Goal: Task Accomplishment & Management: Manage account settings

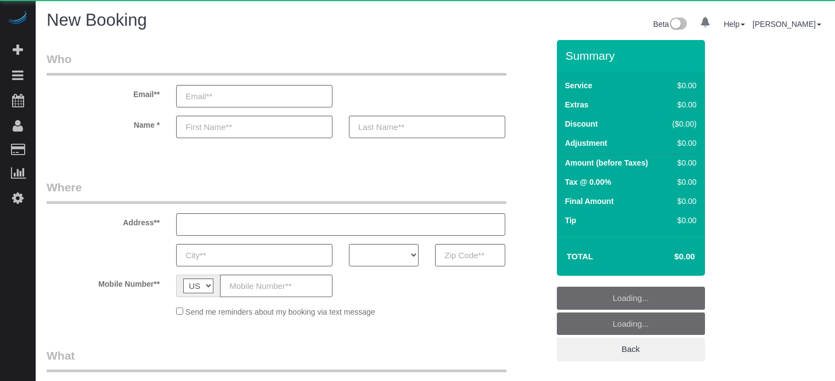
select select "number:9"
select select "object:1105"
select select "4"
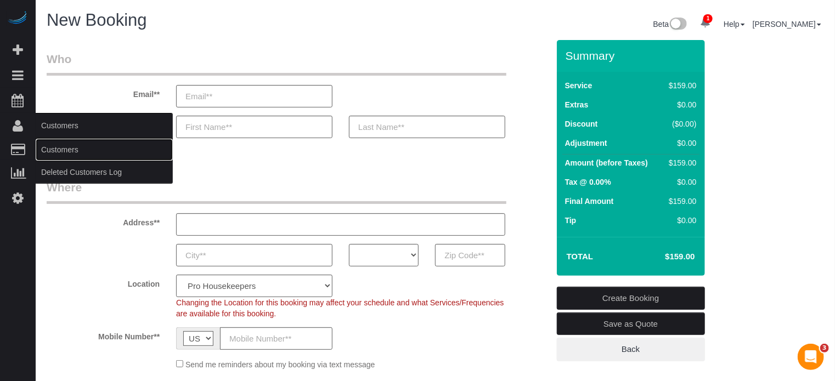
click at [73, 149] on link "Customers" at bounding box center [104, 150] width 137 height 22
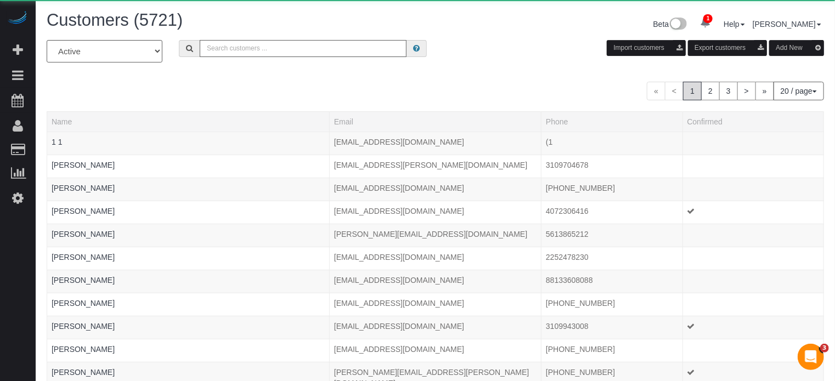
click at [249, 50] on input "text" at bounding box center [303, 48] width 207 height 17
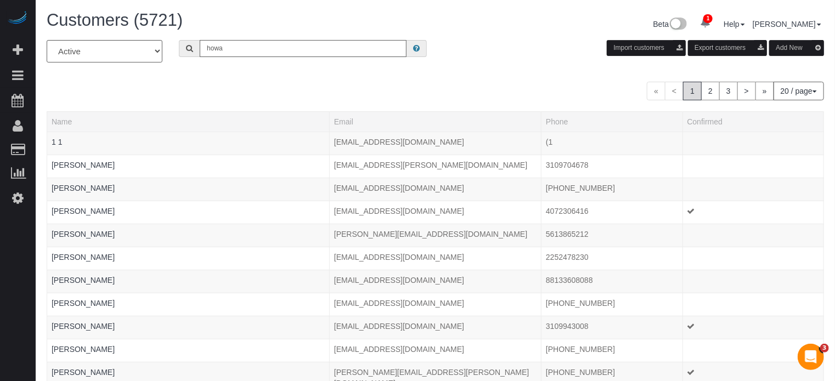
type input "Howard Shirley"
click at [290, 36] on div "Customers (5721) Beta 1 Your Notifications You have 0 alerts × You have 15 to c…" at bounding box center [435, 25] width 794 height 29
click at [294, 44] on input "Howard Shirley" at bounding box center [303, 48] width 207 height 17
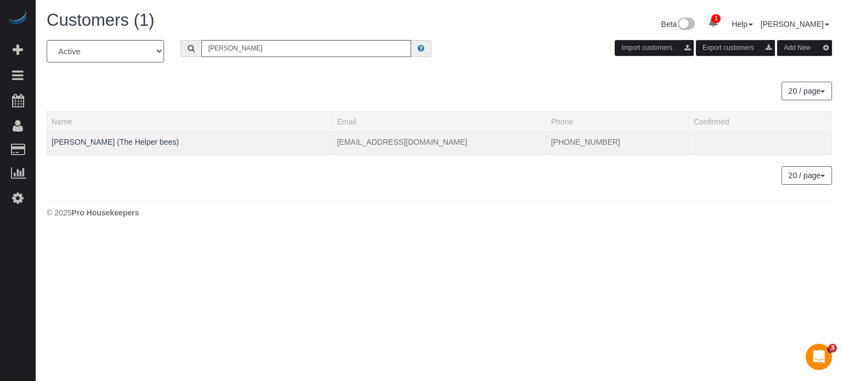
click at [147, 136] on td "Howard Shirley (The Helper bees)" at bounding box center [189, 143] width 285 height 23
click at [150, 141] on link "Howard Shirley (The Helper bees)" at bounding box center [115, 142] width 127 height 9
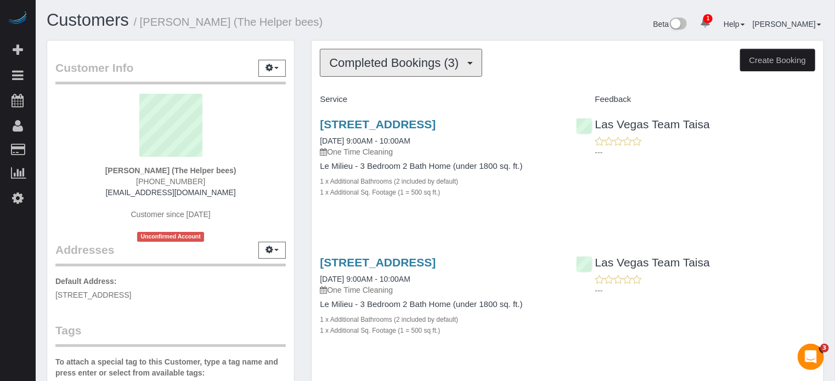
click at [402, 56] on span "Completed Bookings (3)" at bounding box center [396, 63] width 135 height 14
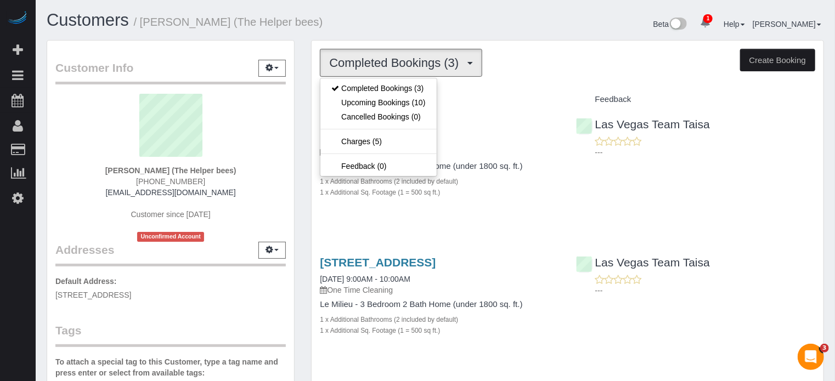
click at [300, 147] on div "Customer Info Edit Contact Info Send Message Email Preferences Special Sales Ta…" at bounding box center [170, 311] width 265 height 542
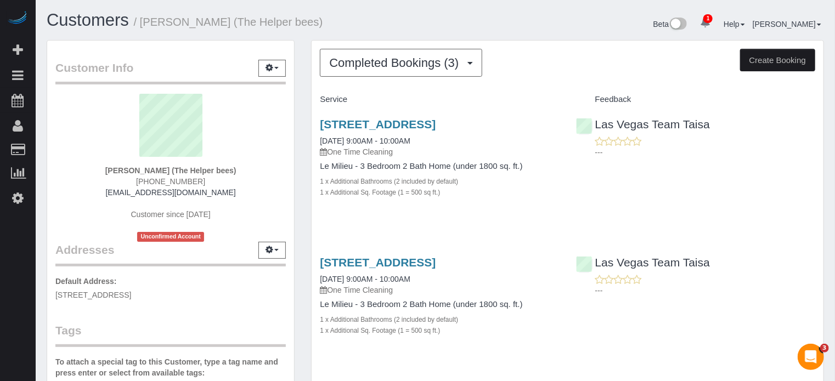
drag, startPoint x: 203, startPoint y: 181, endPoint x: 150, endPoint y: 181, distance: 52.1
click at [143, 181] on div "Howard Shirley (The Helper bees) (702) 378-3750 howardshirley.hf@gmail.com Cust…" at bounding box center [170, 168] width 231 height 148
copy span "[PHONE_NUMBER]"
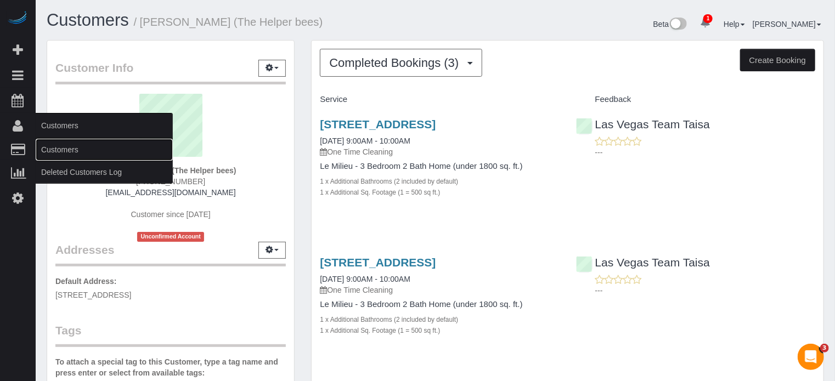
click at [76, 160] on link "Customers" at bounding box center [104, 150] width 137 height 22
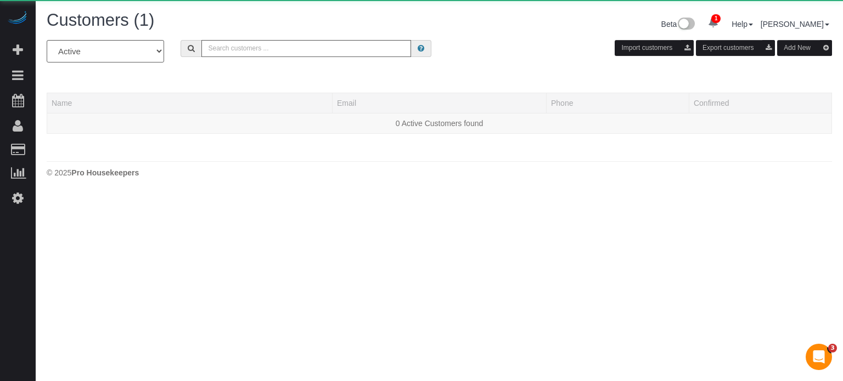
click at [269, 37] on div "Customers (1) Beta 1 Your Notifications You have 0 alerts × You have 15 to char…" at bounding box center [439, 25] width 802 height 29
click at [269, 49] on input "text" at bounding box center [306, 48] width 210 height 17
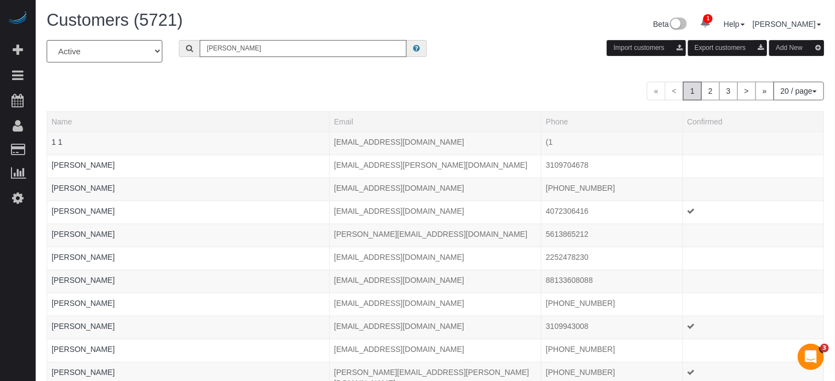
type input "[PERSON_NAME]"
click at [255, 50] on input "[PERSON_NAME]" at bounding box center [303, 48] width 207 height 17
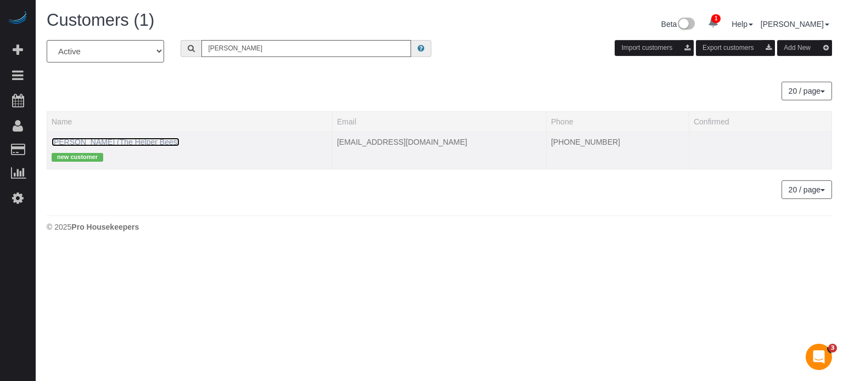
click at [148, 143] on link "[PERSON_NAME] (The Helper Bees)" at bounding box center [116, 142] width 128 height 9
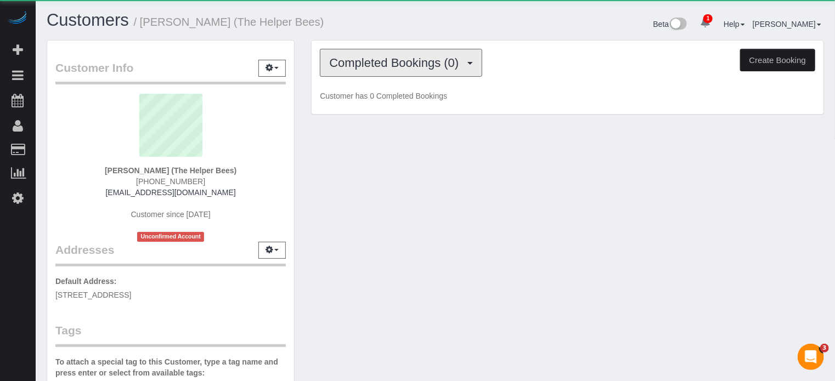
click at [394, 52] on button "Completed Bookings (0)" at bounding box center [401, 63] width 162 height 28
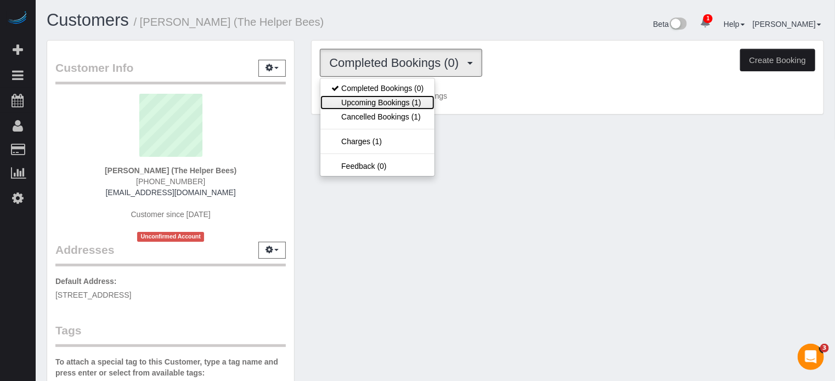
click at [405, 104] on link "Upcoming Bookings (1)" at bounding box center [378, 103] width 114 height 14
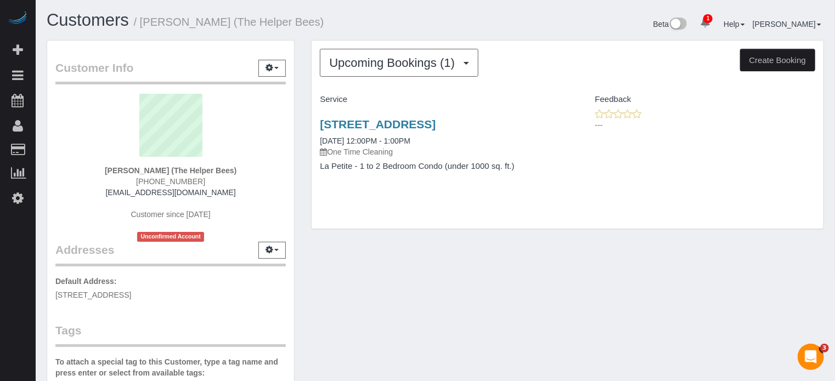
click at [188, 179] on span "[PHONE_NUMBER]" at bounding box center [170, 181] width 69 height 9
copy div "[PHONE_NUMBER]"
click at [784, 289] on div "Customer Info Edit Contact Info Send Message Email Preferences Special Sales Ta…" at bounding box center [435, 311] width 794 height 542
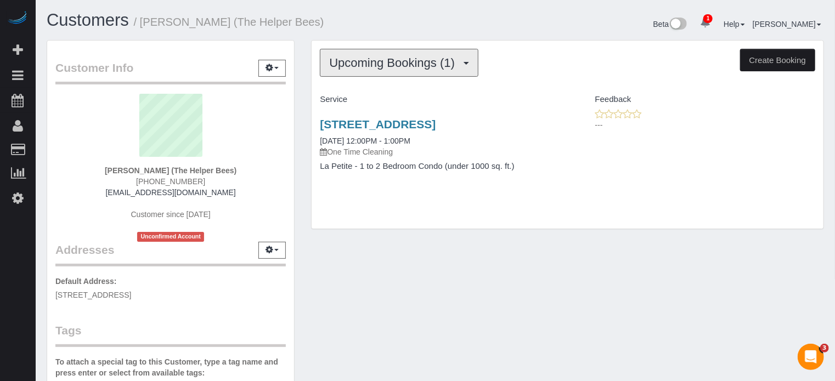
click at [355, 71] on button "Upcoming Bookings (1)" at bounding box center [399, 63] width 159 height 28
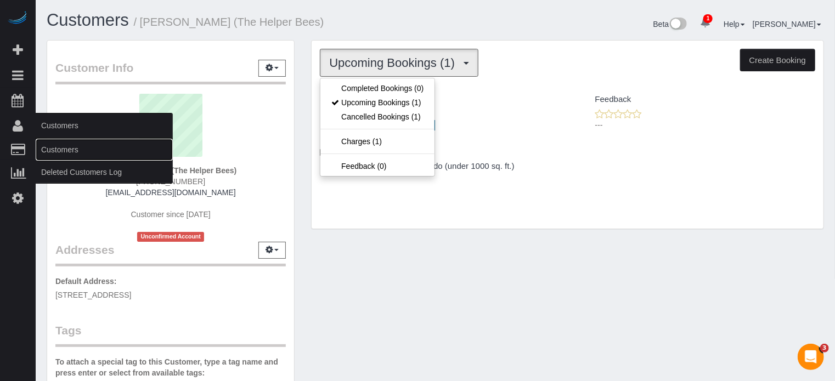
click at [59, 143] on link "Customers" at bounding box center [104, 150] width 137 height 22
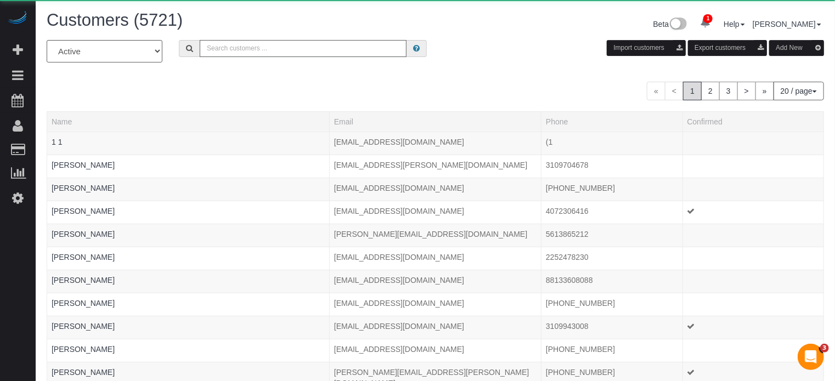
click at [269, 44] on input "text" at bounding box center [303, 48] width 207 height 17
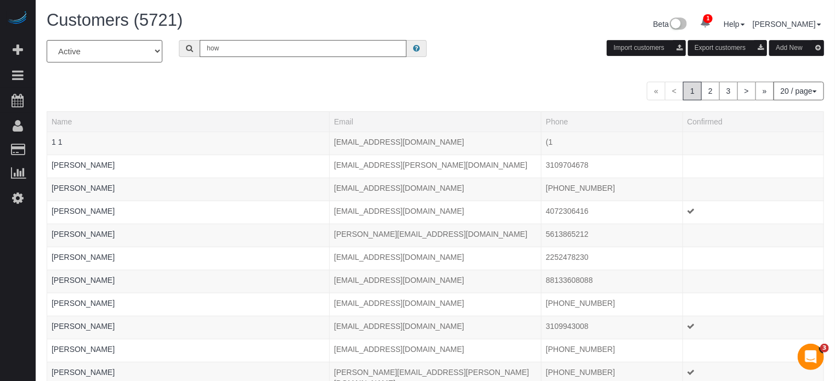
type input "Howard Shirley"
click at [288, 52] on input "Howard Shirley" at bounding box center [303, 48] width 207 height 17
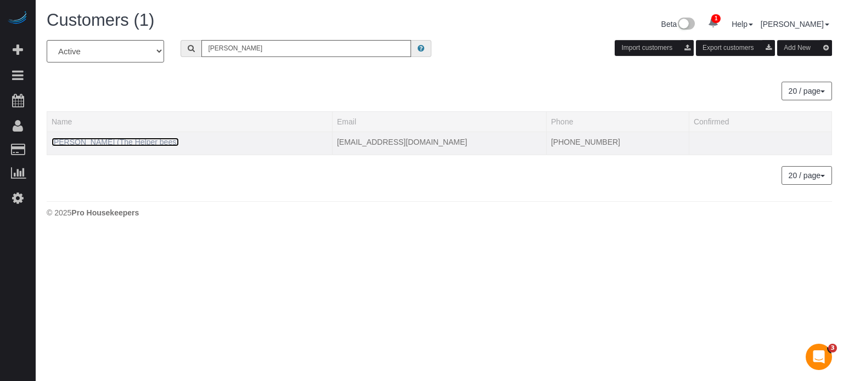
click at [130, 142] on link "Howard Shirley (The Helper bees)" at bounding box center [115, 142] width 127 height 9
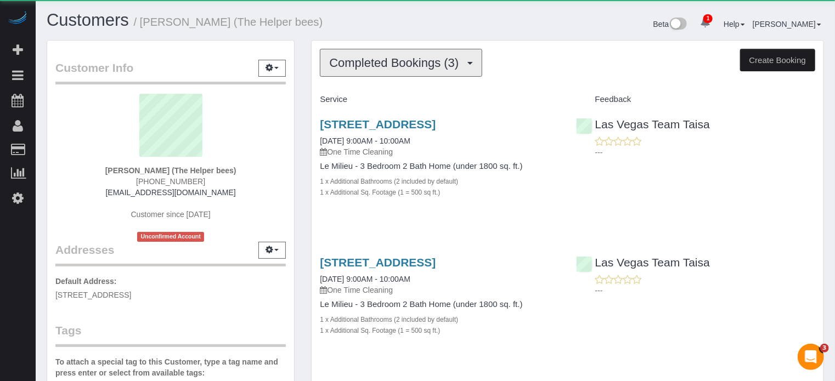
click at [386, 72] on button "Completed Bookings (3)" at bounding box center [401, 63] width 162 height 28
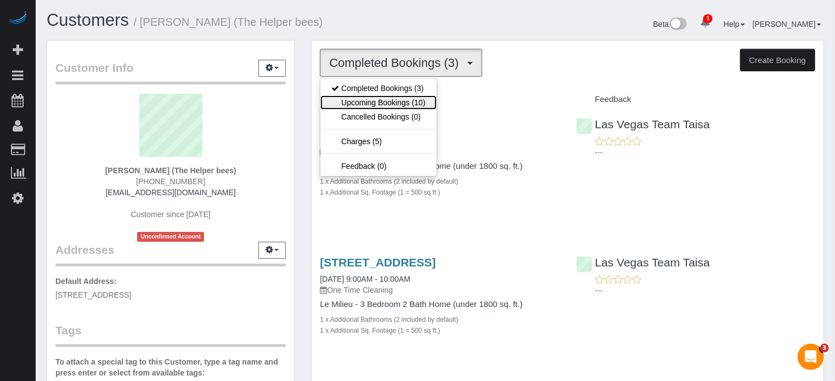
click at [391, 104] on link "Upcoming Bookings (10)" at bounding box center [379, 103] width 116 height 14
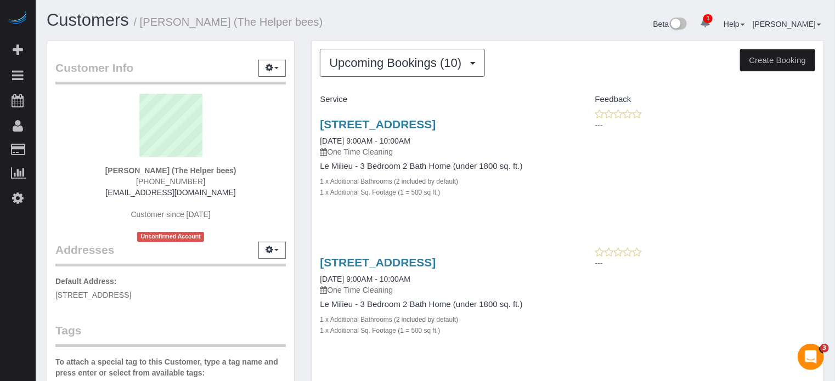
click at [375, 123] on link "11017 Bandol Pl, Las Vegas, NV 89141" at bounding box center [378, 124] width 116 height 13
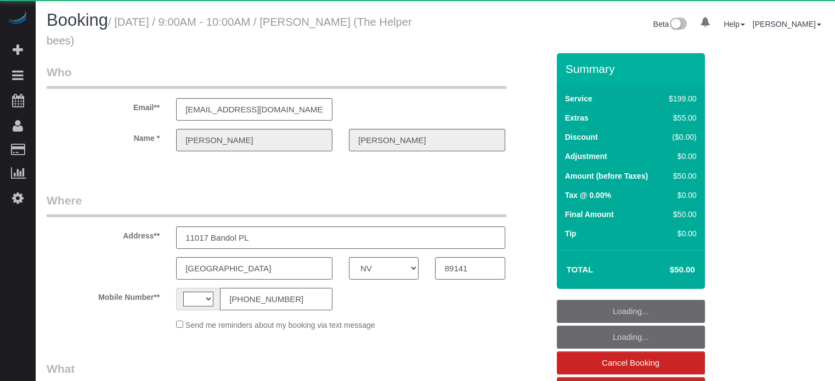
select select "NV"
select select "string:[GEOGRAPHIC_DATA]"
select select "object:1278"
select select "string:fspay-06170906-52d6-4c18-819e-69543205673e"
select select "4"
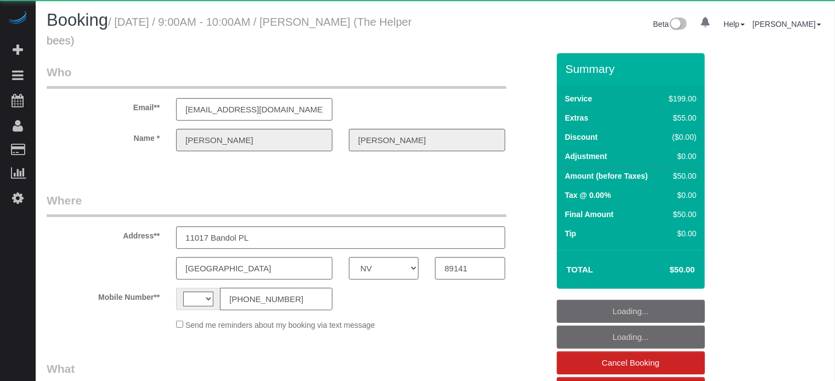
select select "number:9"
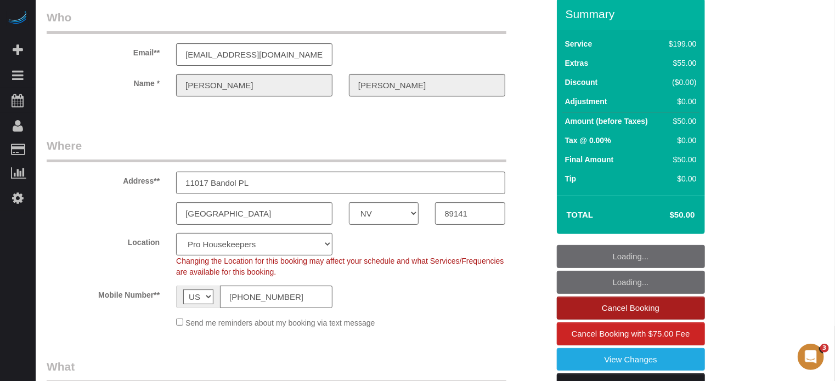
click at [614, 309] on link "Cancel Booking" at bounding box center [631, 308] width 148 height 23
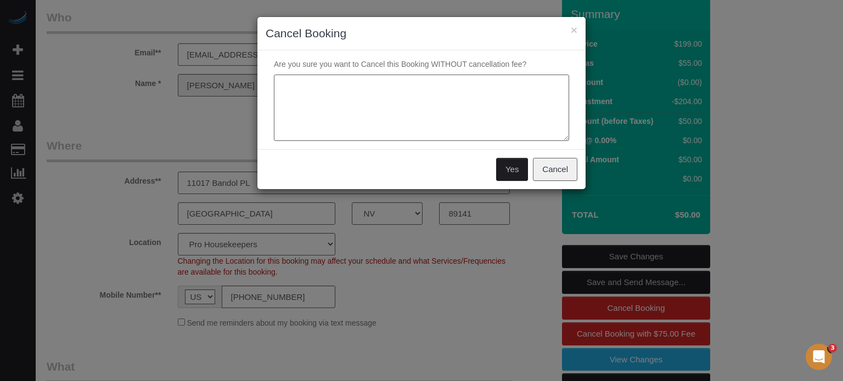
click at [348, 106] on textarea at bounding box center [421, 108] width 295 height 67
drag, startPoint x: 345, startPoint y: 79, endPoint x: 260, endPoint y: 69, distance: 85.6
click at [260, 69] on div "Are you sure you want to Cancel this Booking WITHOUT cancellation fee?" at bounding box center [421, 99] width 328 height 99
type textarea "Team has COVID"
click at [512, 164] on button "Yes" at bounding box center [512, 169] width 32 height 23
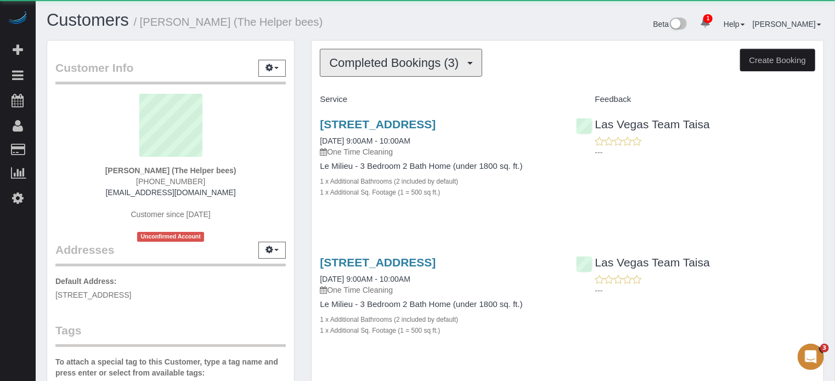
click at [412, 50] on button "Completed Bookings (3)" at bounding box center [401, 63] width 162 height 28
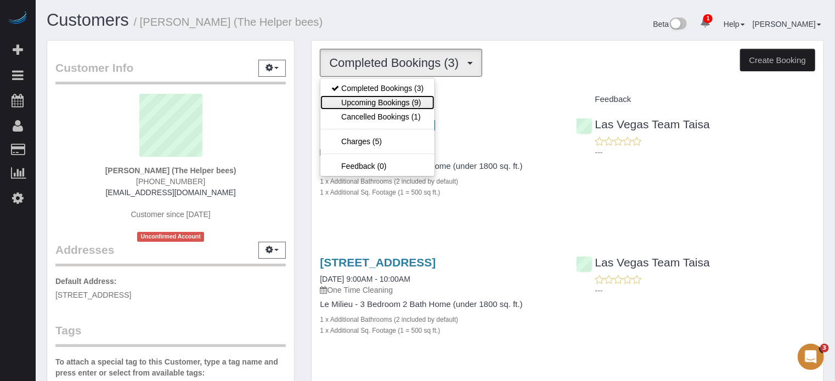
click at [394, 100] on link "Upcoming Bookings (9)" at bounding box center [378, 103] width 114 height 14
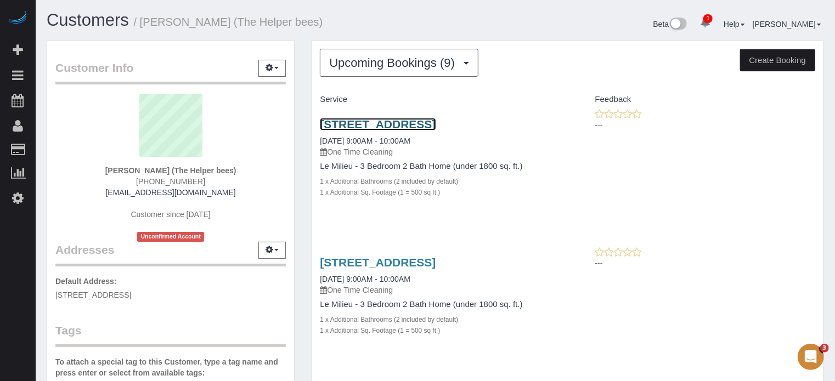
click at [352, 125] on link "11017 Bandol Pl, Las Vegas, NV 89141" at bounding box center [378, 124] width 116 height 13
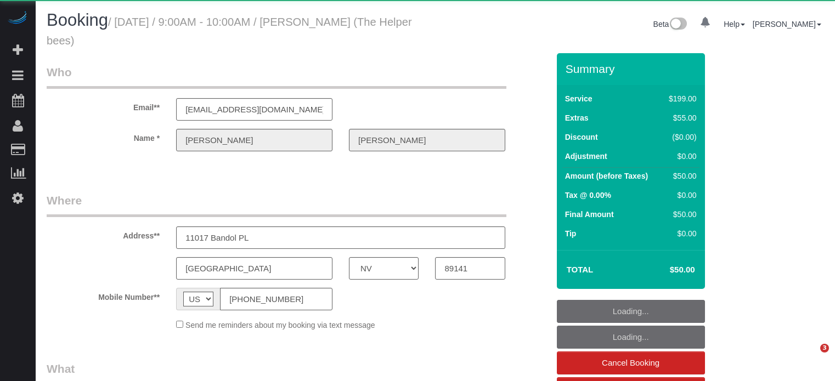
select select "NV"
select select "object:624"
select select "string:fspay-06170906-52d6-4c18-819e-69543205673e"
select select "number:9"
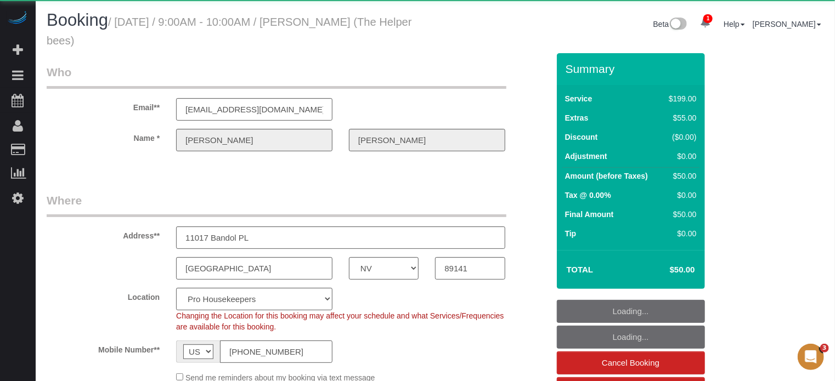
select select "object:1149"
select select "4"
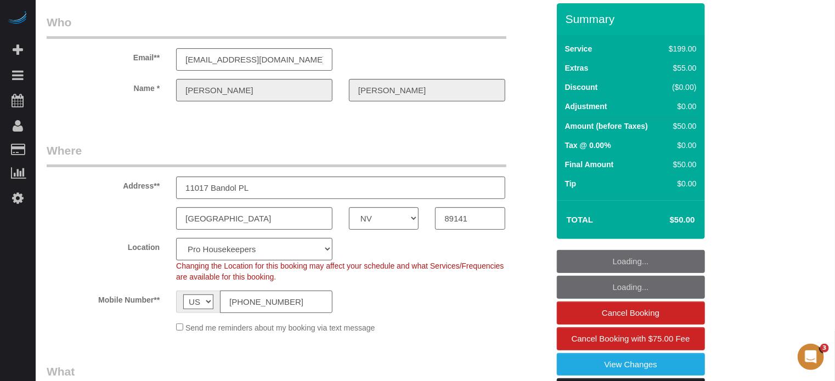
scroll to position [110, 0]
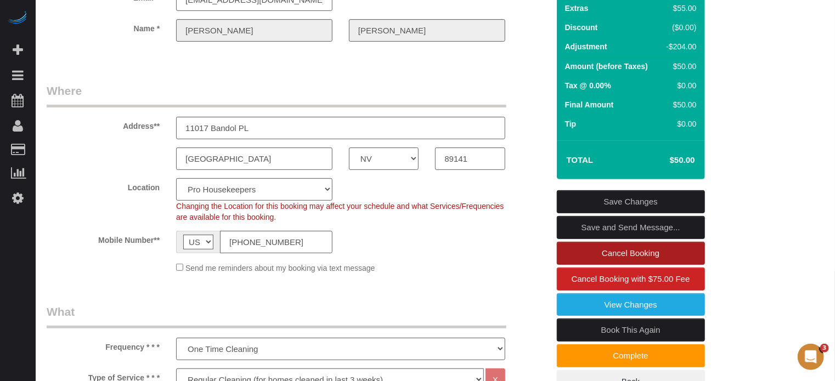
click at [595, 252] on link "Cancel Booking" at bounding box center [631, 253] width 148 height 23
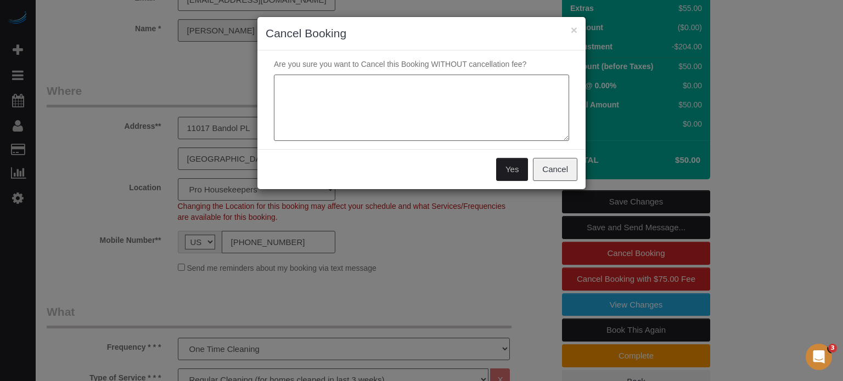
click at [404, 119] on textarea at bounding box center [421, 108] width 295 height 67
paste textarea "Team has COVID"
type textarea "Team has COVID"
click at [508, 166] on button "Yes" at bounding box center [512, 169] width 32 height 23
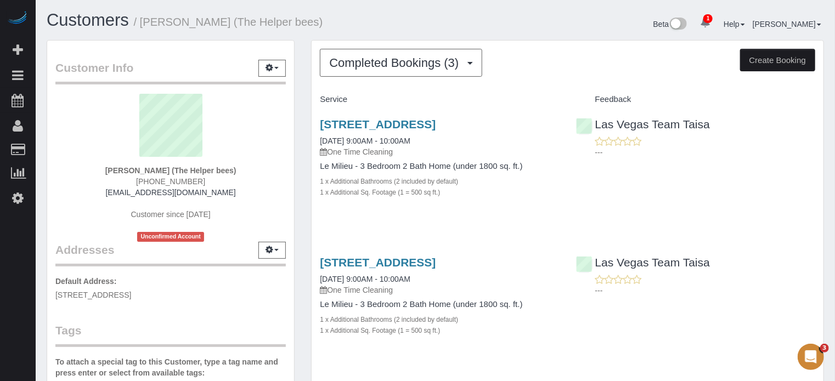
click at [299, 210] on div "Customer Info Edit Contact Info Send Message Email Preferences Special Sales Ta…" at bounding box center [170, 311] width 265 height 542
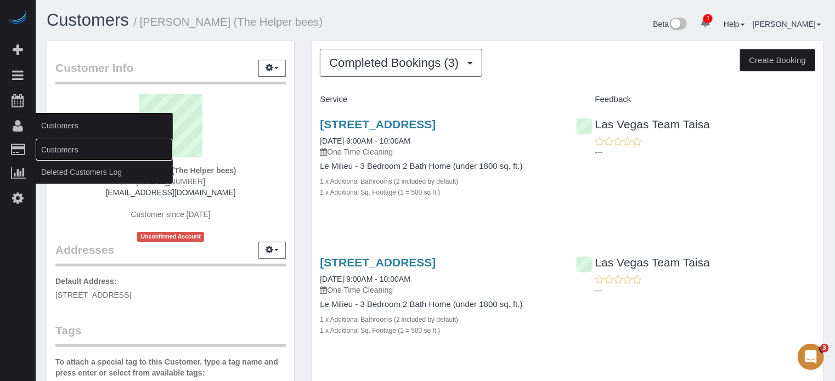
click at [57, 149] on link "Customers" at bounding box center [104, 150] width 137 height 22
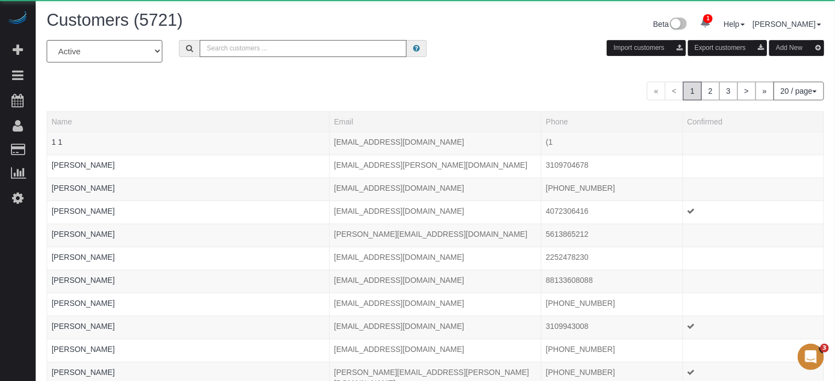
click at [282, 45] on input "text" at bounding box center [303, 48] width 207 height 17
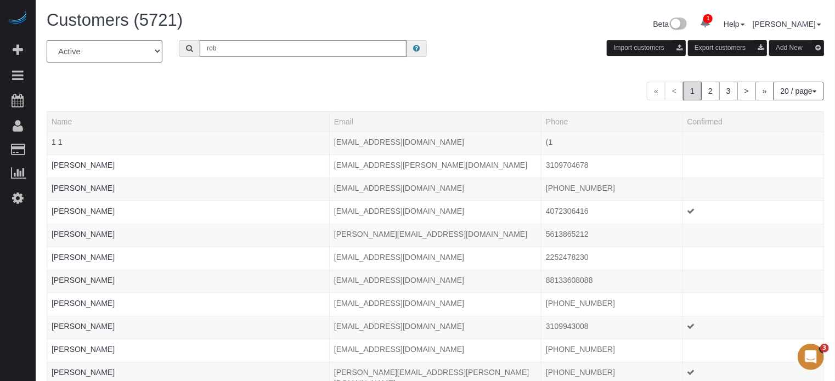
type input "Robert Edelman"
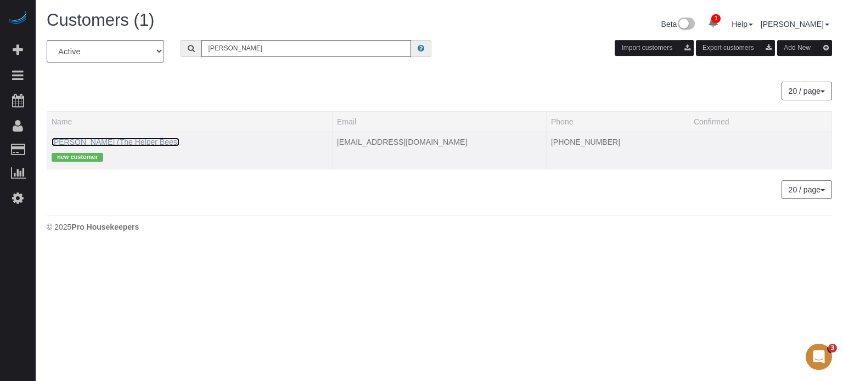
click at [159, 142] on link "Robert Edelman (The Helper Bees)" at bounding box center [116, 142] width 128 height 9
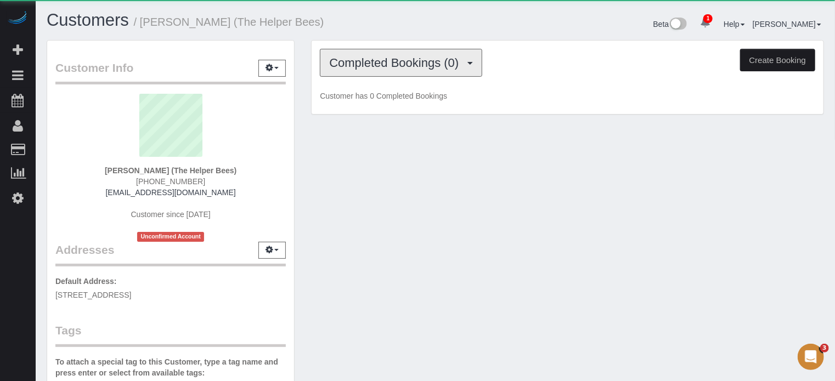
click at [389, 64] on span "Completed Bookings (0)" at bounding box center [396, 63] width 135 height 14
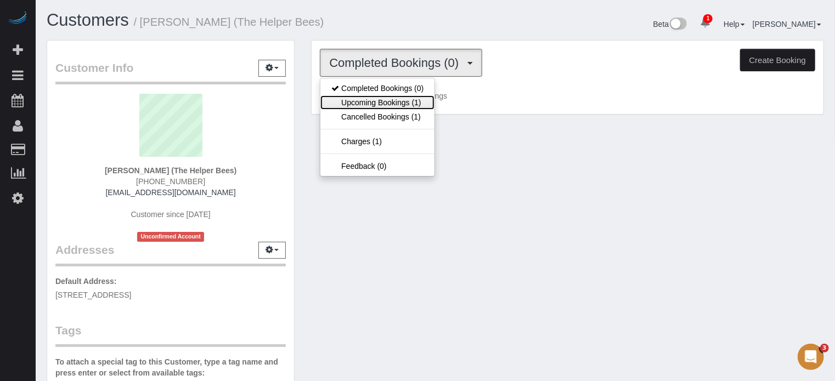
click at [393, 98] on link "Upcoming Bookings (1)" at bounding box center [378, 103] width 114 height 14
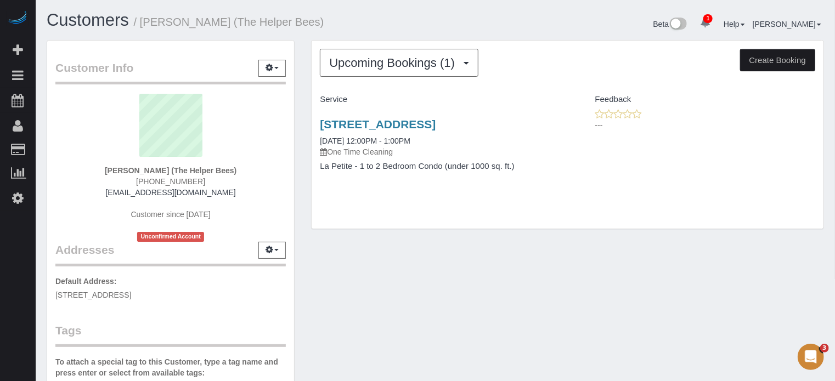
click at [470, 329] on div "Customer Info Edit Contact Info Send Message Email Preferences Special Sales Ta…" at bounding box center [435, 311] width 794 height 542
click at [364, 125] on link "2641 Highvale Dr, Las Vegas, NV 89134" at bounding box center [378, 124] width 116 height 13
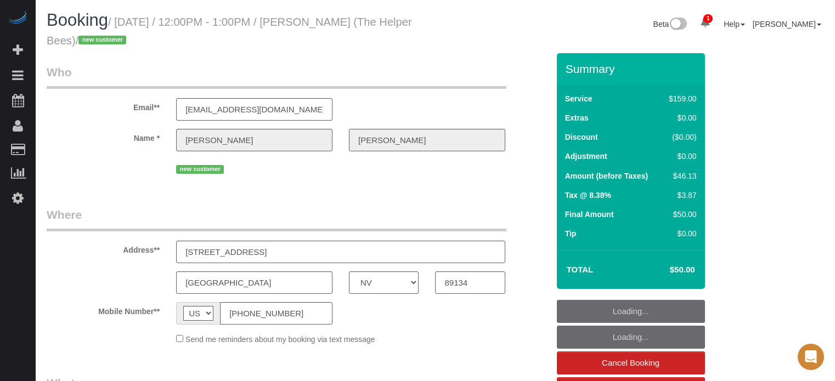
select select "NV"
select select "object:843"
select select "4"
select select "number:9"
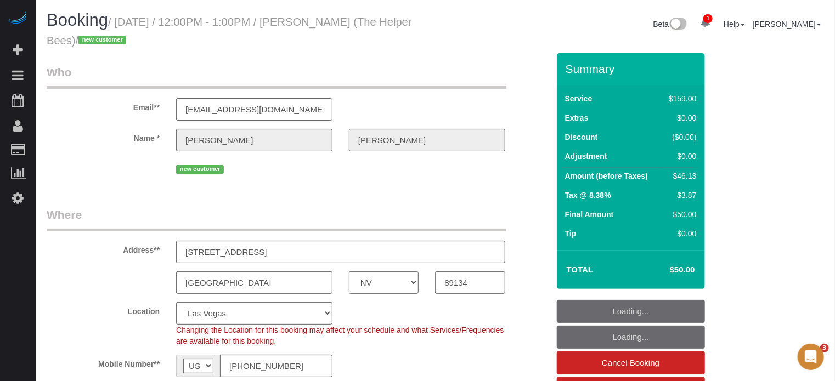
select select "spot19"
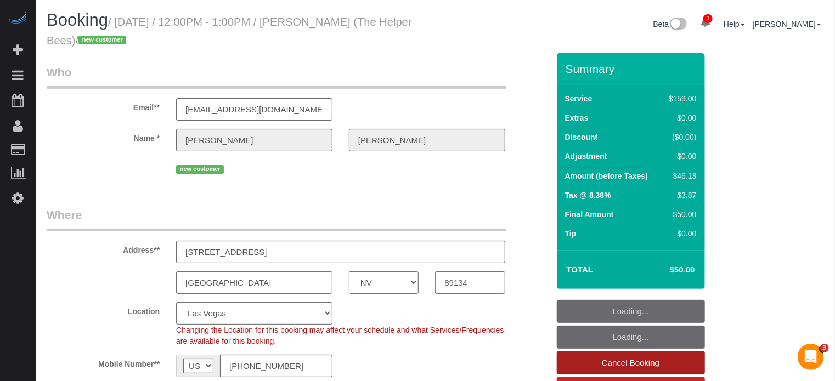
click at [589, 361] on link "Cancel Booking" at bounding box center [631, 363] width 148 height 23
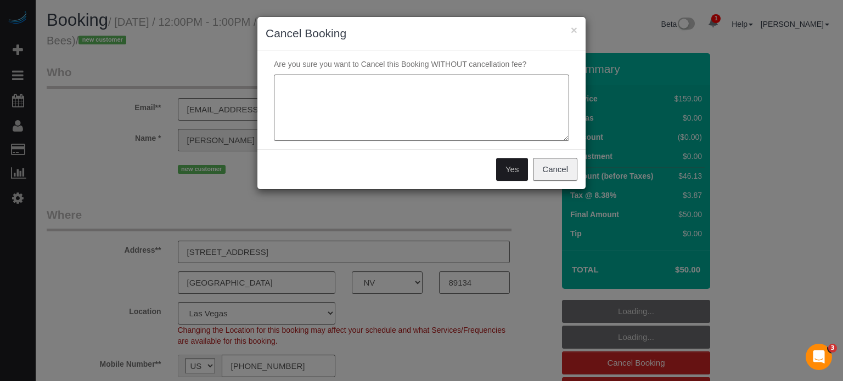
click at [370, 117] on textarea at bounding box center [421, 108] width 295 height 67
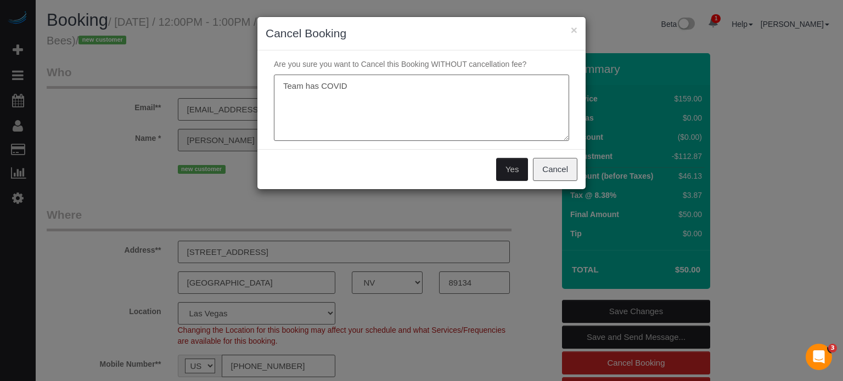
type textarea "Team has COVID"
drag, startPoint x: 512, startPoint y: 169, endPoint x: 509, endPoint y: 187, distance: 18.3
click at [512, 169] on button "Yes" at bounding box center [512, 169] width 32 height 23
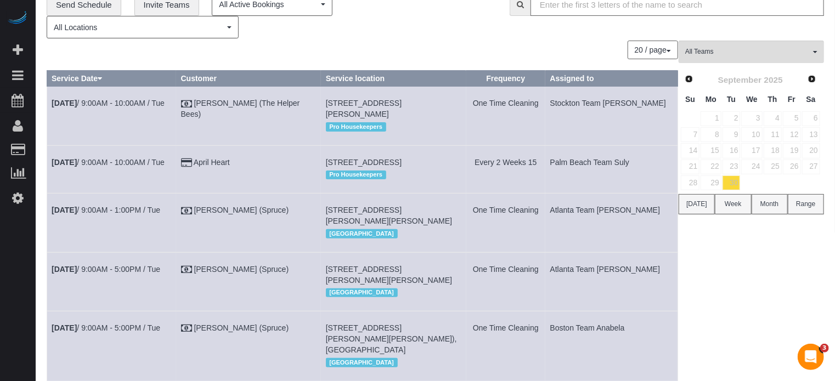
scroll to position [110, 0]
